Goal: Navigation & Orientation: Find specific page/section

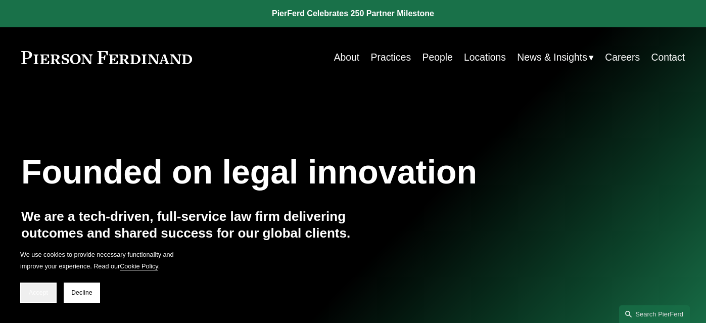
click at [30, 293] on span "Accept" at bounding box center [38, 292] width 19 height 7
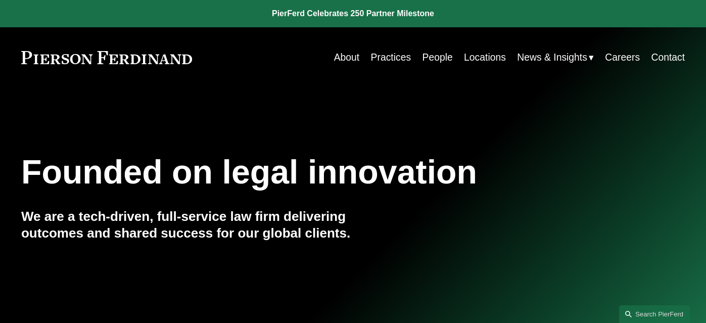
click at [395, 59] on link "Practices" at bounding box center [391, 57] width 40 height 20
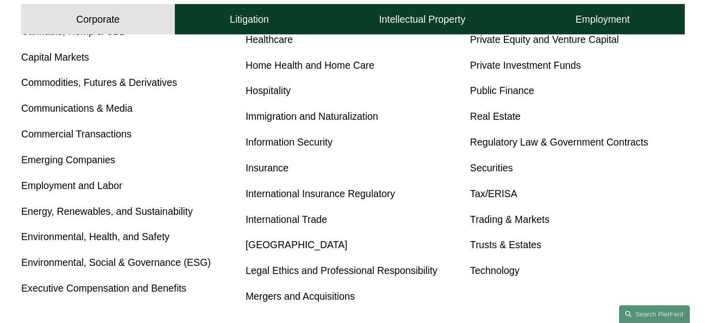
scroll to position [546, 0]
